Goal: Information Seeking & Learning: Learn about a topic

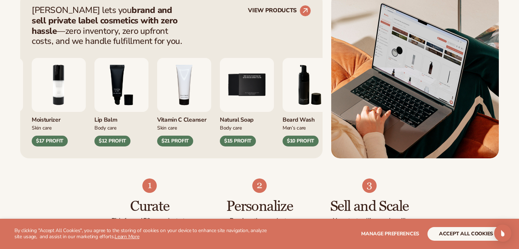
scroll to position [322, 0]
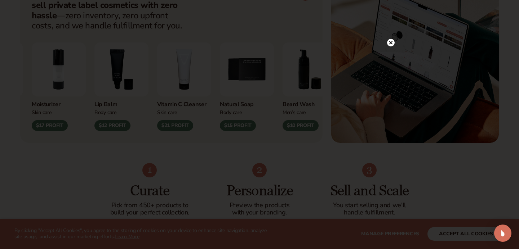
click at [391, 42] on icon at bounding box center [391, 43] width 4 height 4
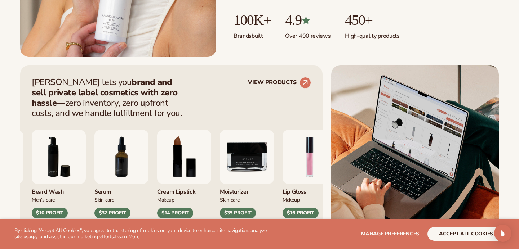
scroll to position [329, 0]
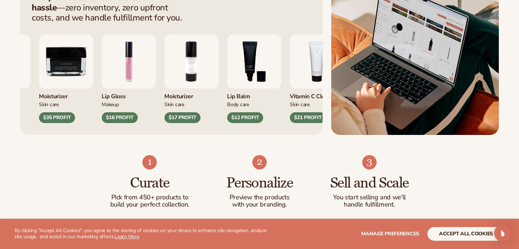
click at [164, 110] on div "Moisturizer Skin Care $17 PROFIT" at bounding box center [191, 106] width 54 height 35
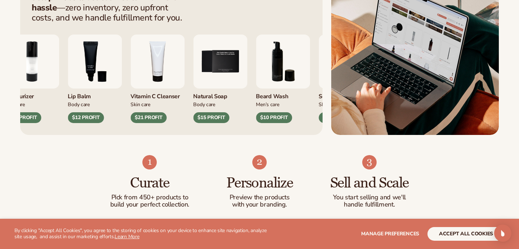
click at [193, 114] on div "Natural Soap Body Care $15 PROFIT" at bounding box center [220, 106] width 54 height 35
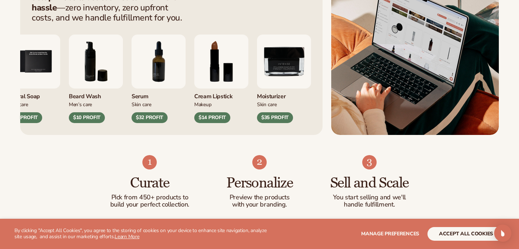
drag, startPoint x: 292, startPoint y: 13, endPoint x: 119, endPoint y: 41, distance: 175.2
click at [122, 40] on div "Blanka lets you brand and sell private label cosmetics with zero hassle —zero i…" at bounding box center [171, 52] width 302 height 165
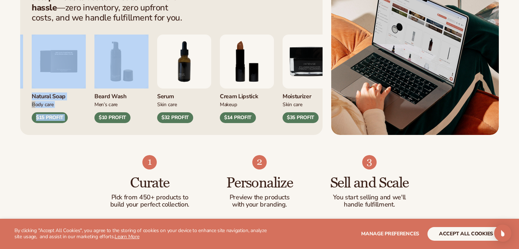
click at [66, 59] on div "Moisturizer Skin Care $17 PROFIT Lip Balm Body Care" at bounding box center [171, 73] width 279 height 100
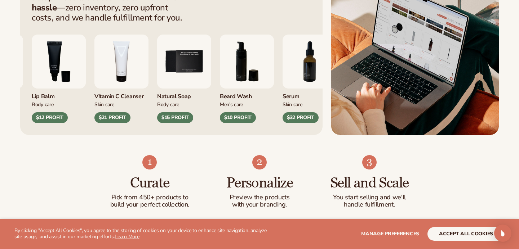
click at [220, 87] on img "6 / 9" at bounding box center [247, 62] width 54 height 54
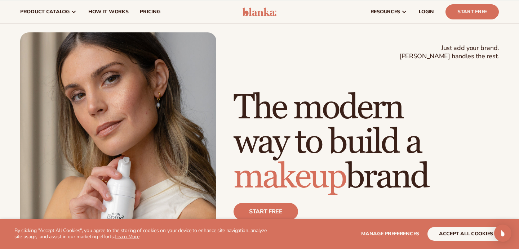
scroll to position [0, 0]
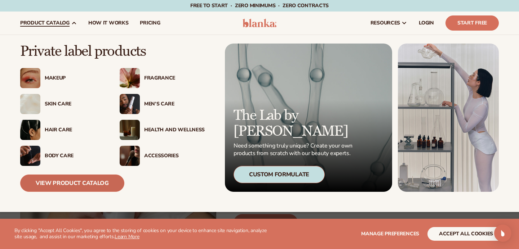
click at [67, 185] on link "View Product Catalog" at bounding box center [72, 183] width 104 height 17
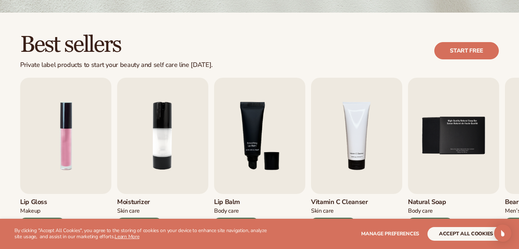
scroll to position [249, 0]
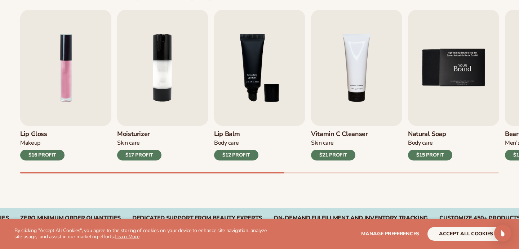
click at [408, 107] on img "5 / 9" at bounding box center [453, 68] width 91 height 116
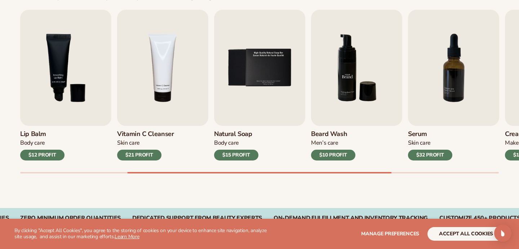
click at [311, 124] on img "6 / 9" at bounding box center [356, 68] width 91 height 116
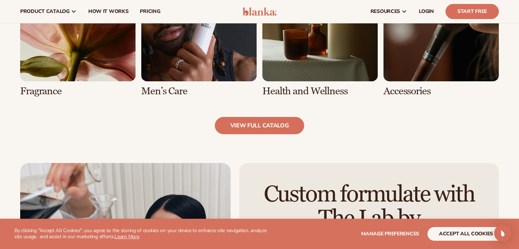
scroll to position [688, 0]
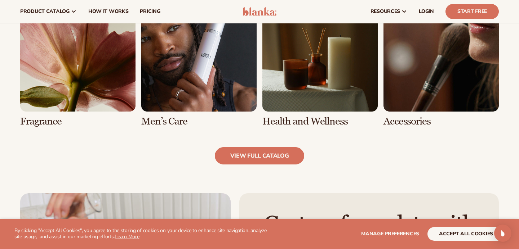
click at [426, 59] on link "8 / 8" at bounding box center [440, 61] width 115 height 131
click at [394, 99] on link "8 / 8" at bounding box center [440, 61] width 115 height 131
click at [393, 123] on link "8 / 8" at bounding box center [440, 61] width 115 height 131
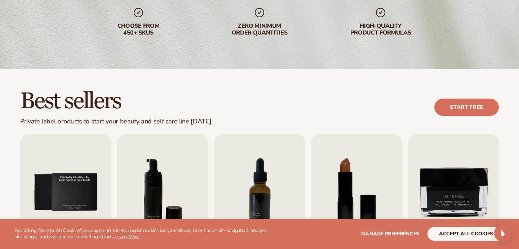
scroll to position [150, 0]
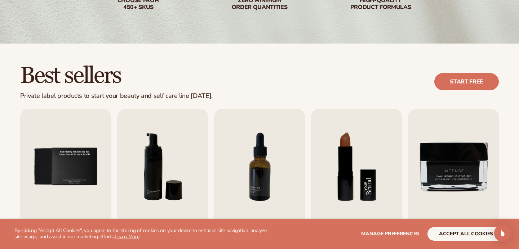
click at [351, 127] on img "8 / 9" at bounding box center [356, 167] width 91 height 116
click at [350, 139] on img "8 / 9" at bounding box center [356, 167] width 91 height 116
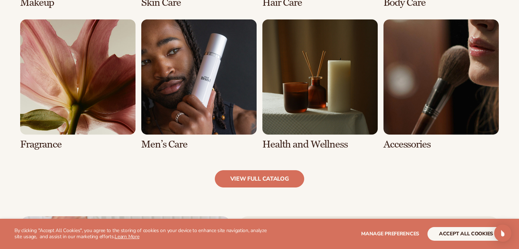
scroll to position [705, 0]
